Goal: Information Seeking & Learning: Learn about a topic

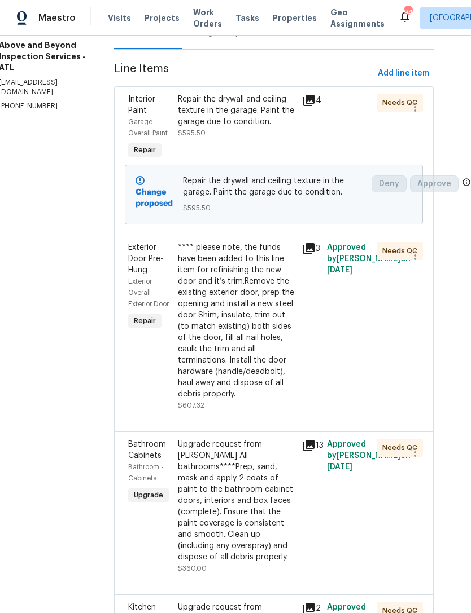
scroll to position [142, 23]
click at [257, 401] on div "**** please note, the funds have been added to this line item for refinishing t…" at bounding box center [236, 322] width 117 height 158
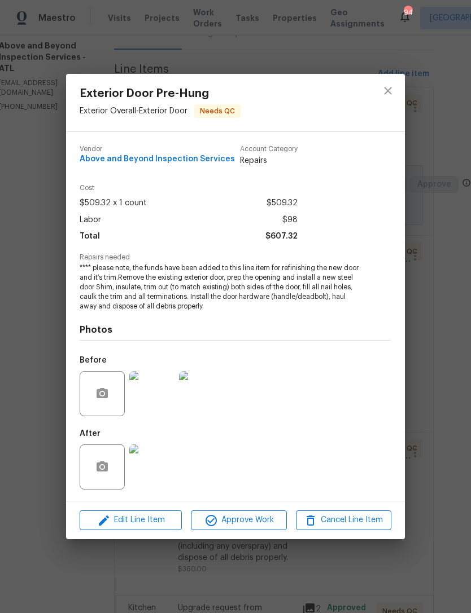
click at [153, 478] on img at bounding box center [151, 467] width 45 height 45
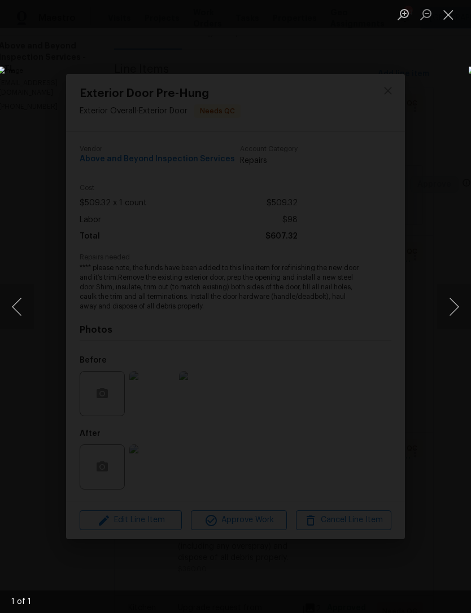
click at [455, 20] on button "Close lightbox" at bounding box center [448, 15] width 23 height 20
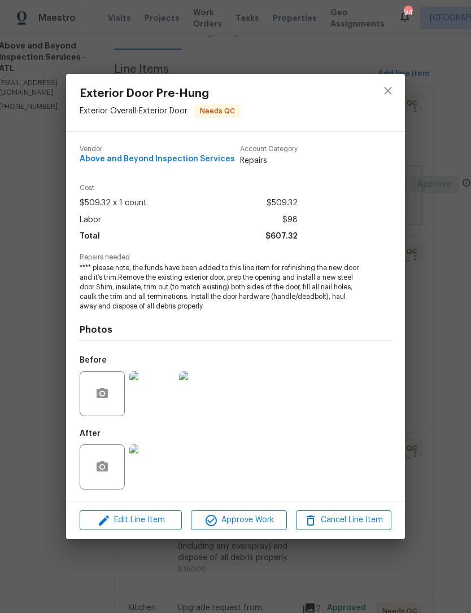
click at [442, 271] on div "Exterior Door Pre-Hung Exterior Overall - Exterior Door Needs QC Vendor Above a…" at bounding box center [235, 306] width 471 height 613
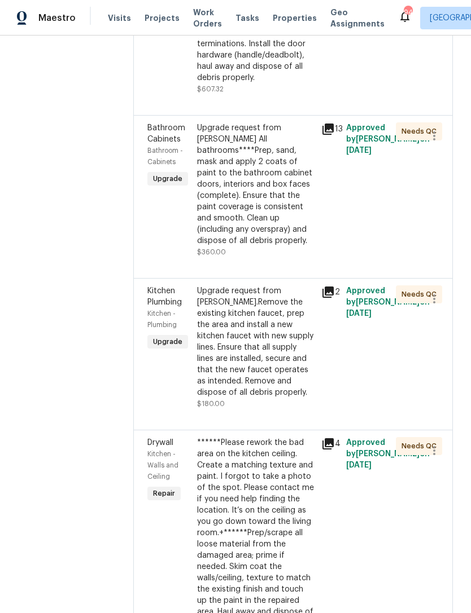
scroll to position [459, 0]
click at [284, 247] on div "Upgrade request from [PERSON_NAME] All bathrooms****Prep, sand, mask and apply …" at bounding box center [255, 184] width 117 height 124
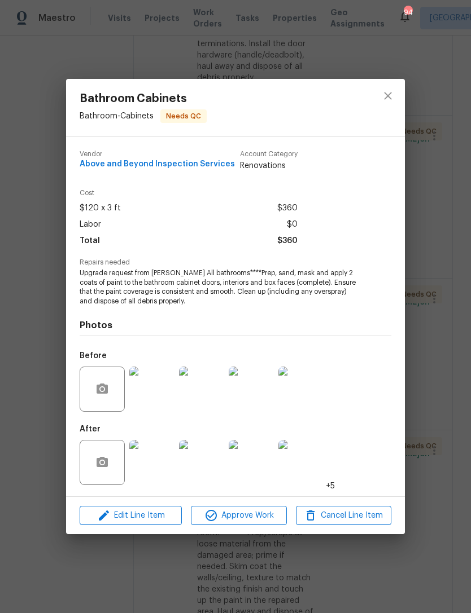
click at [153, 476] on img at bounding box center [151, 462] width 45 height 45
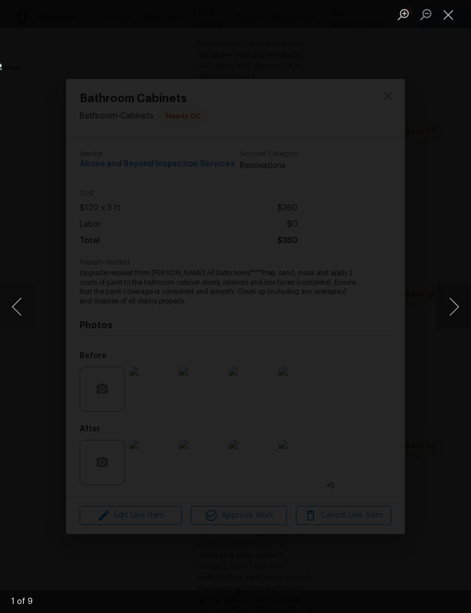
click at [457, 14] on button "Close lightbox" at bounding box center [448, 15] width 23 height 20
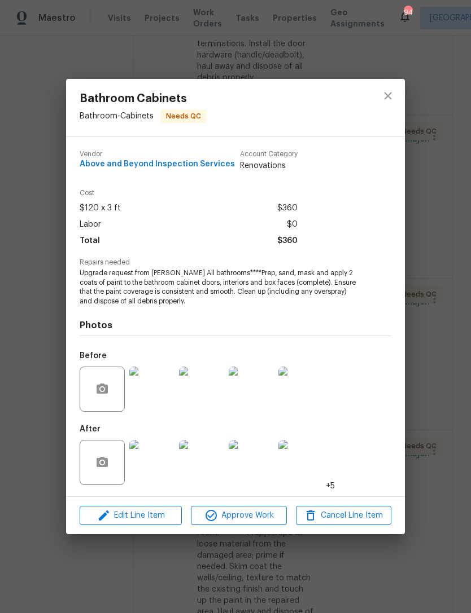
click at [422, 331] on div "Bathroom Cabinets Bathroom - Cabinets Needs QC Vendor Above and Beyond Inspecti…" at bounding box center [235, 306] width 471 height 613
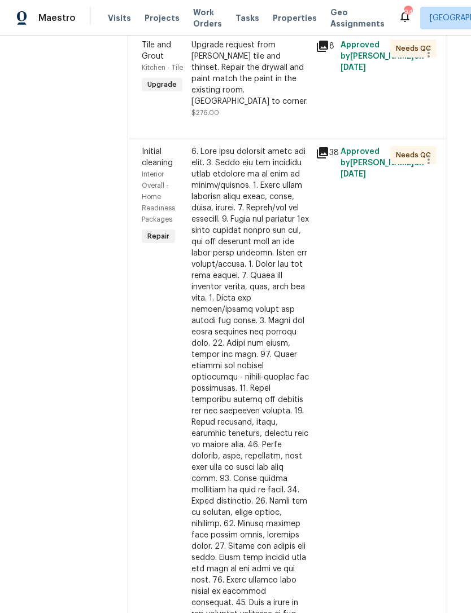
scroll to position [1647, 9]
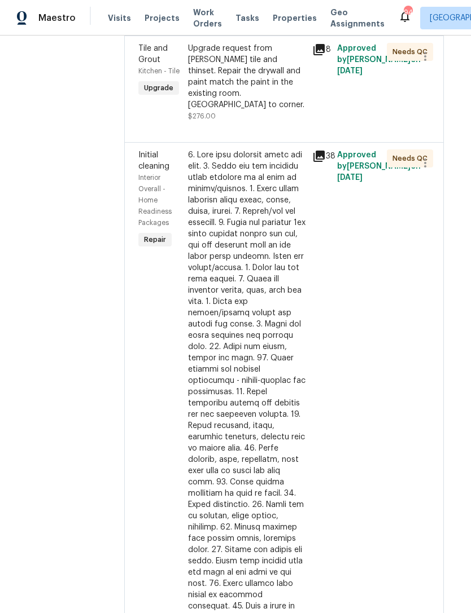
click at [257, 485] on div at bounding box center [246, 421] width 117 height 542
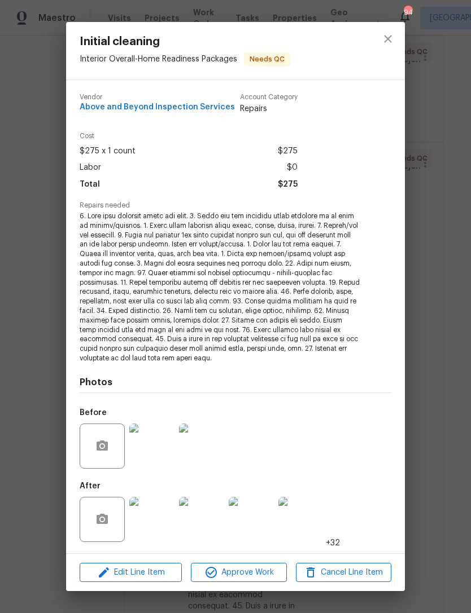
click at [150, 516] on img at bounding box center [151, 519] width 45 height 45
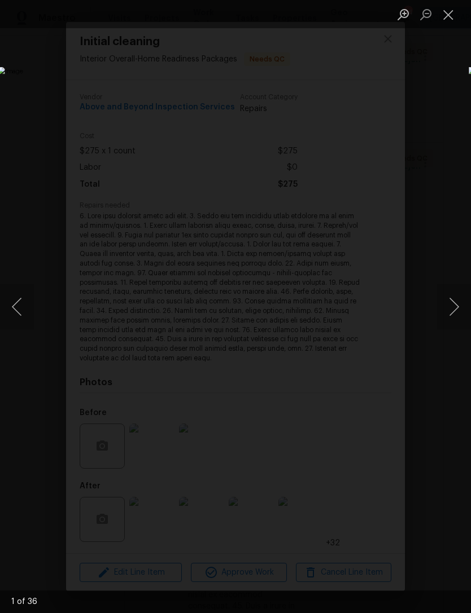
click at [453, 299] on button "Next image" at bounding box center [454, 306] width 34 height 45
click at [454, 291] on button "Next image" at bounding box center [454, 306] width 34 height 45
click at [454, 297] on button "Next image" at bounding box center [454, 306] width 34 height 45
click at [451, 295] on button "Next image" at bounding box center [454, 306] width 34 height 45
click at [456, 292] on button "Next image" at bounding box center [454, 306] width 34 height 45
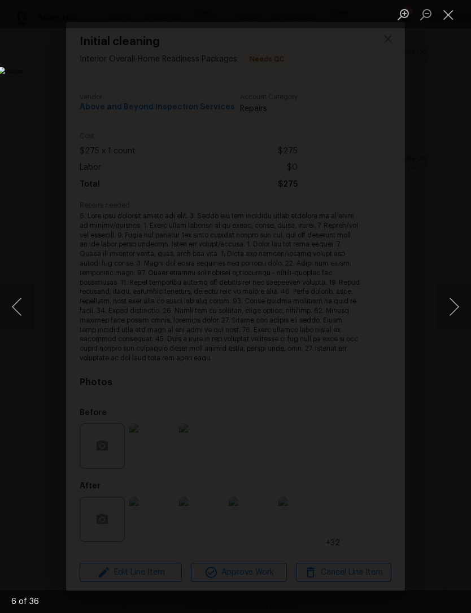
click at [455, 292] on button "Next image" at bounding box center [454, 306] width 34 height 45
click at [457, 10] on button "Close lightbox" at bounding box center [448, 15] width 23 height 20
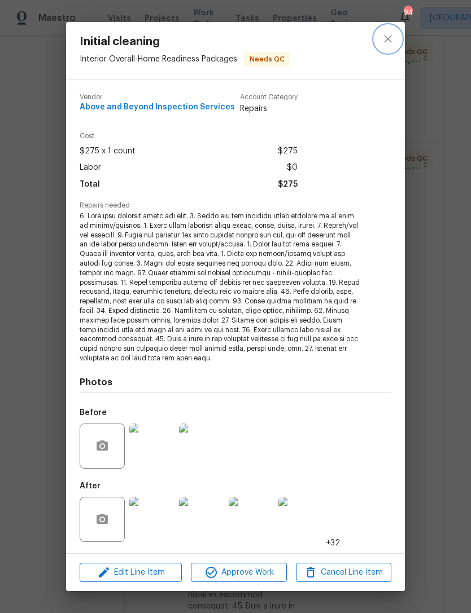
click at [392, 34] on icon "close" at bounding box center [388, 39] width 14 height 14
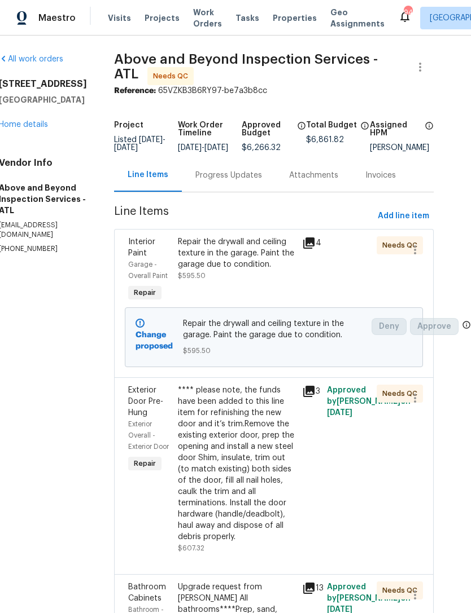
scroll to position [0, 23]
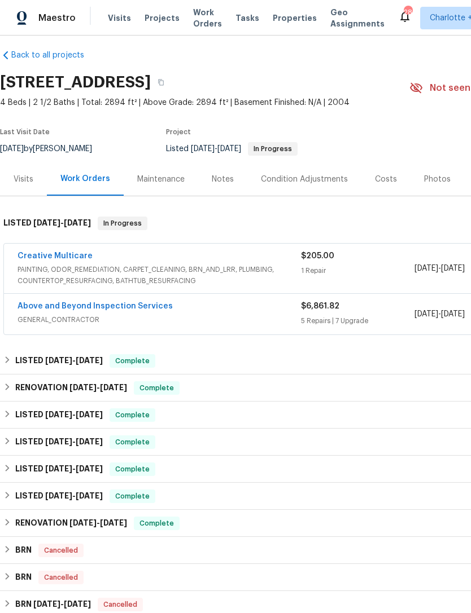
scroll to position [9, 0]
click at [134, 302] on link "Above and Beyond Inspection Services" at bounding box center [94, 306] width 155 height 8
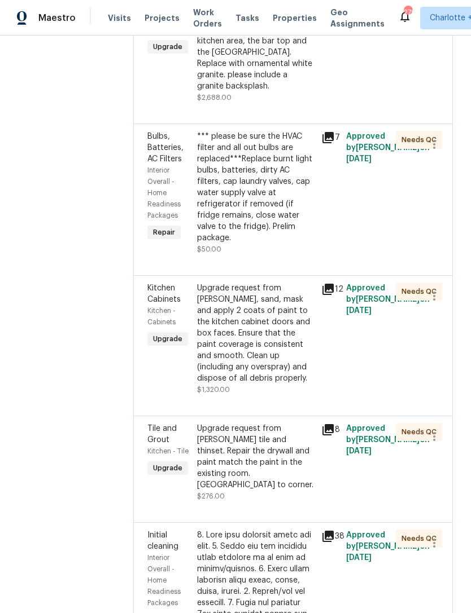
scroll to position [1280, 0]
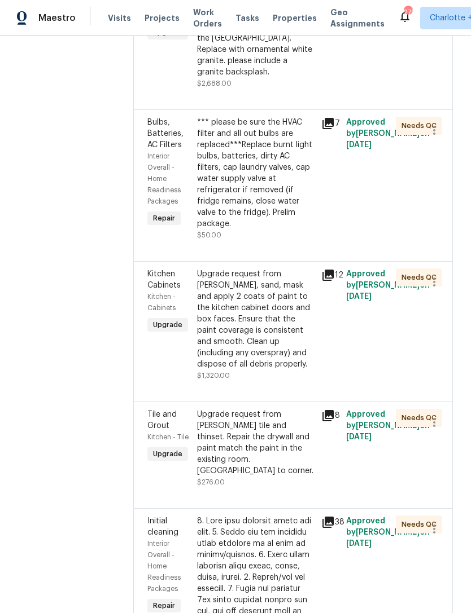
click at [309, 78] on div "Upgrade request from [PERSON_NAME], Remove the existing countertops in the kitc…" at bounding box center [255, 33] width 117 height 90
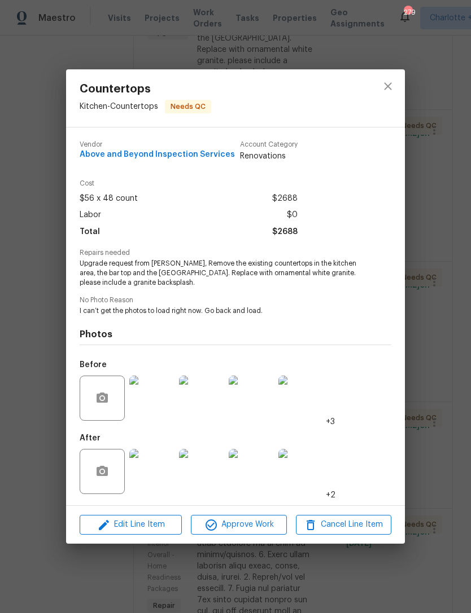
click at [156, 477] on img at bounding box center [151, 471] width 45 height 45
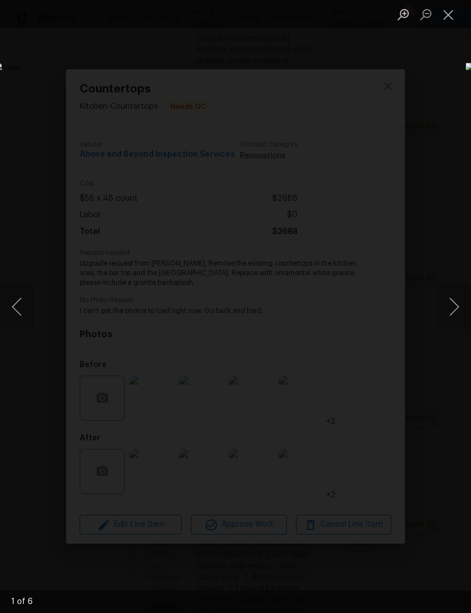
click at [453, 299] on button "Next image" at bounding box center [454, 306] width 34 height 45
click at [445, 297] on button "Next image" at bounding box center [454, 306] width 34 height 45
click at [444, 308] on button "Next image" at bounding box center [454, 306] width 34 height 45
click at [444, 301] on button "Next image" at bounding box center [454, 306] width 34 height 45
click at [448, 18] on button "Close lightbox" at bounding box center [448, 15] width 23 height 20
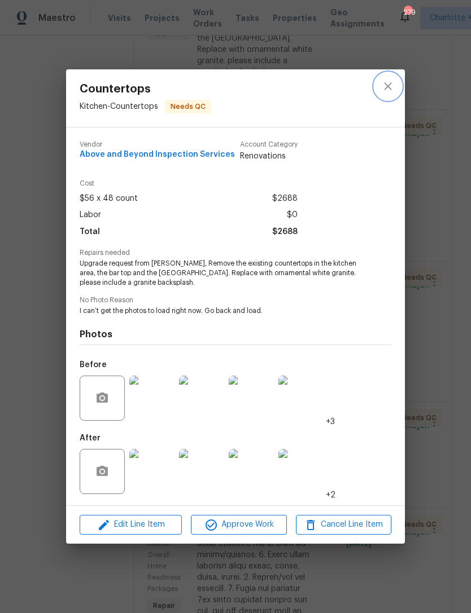
click at [384, 85] on icon "close" at bounding box center [388, 87] width 14 height 14
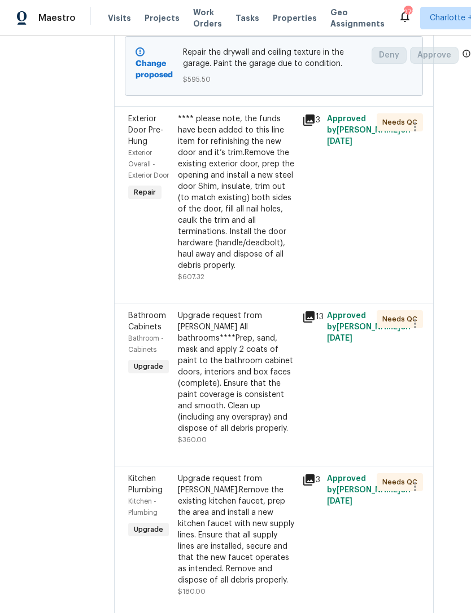
scroll to position [271, 23]
